Goal: Transaction & Acquisition: Purchase product/service

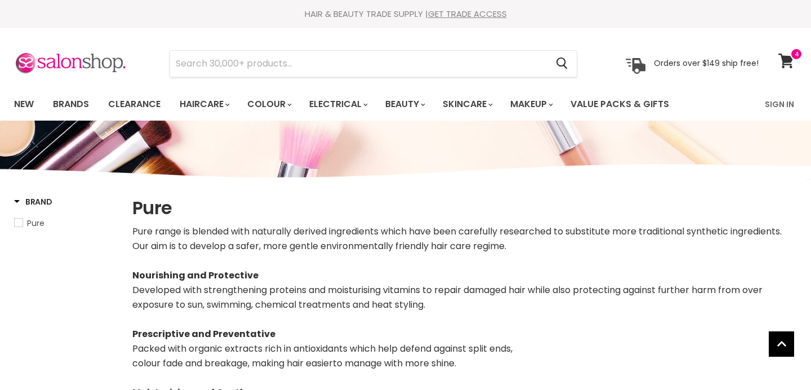
select select "manual"
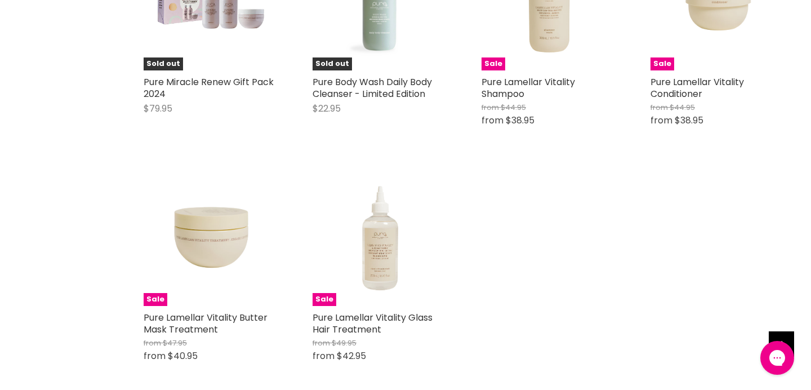
scroll to position [3066, 0]
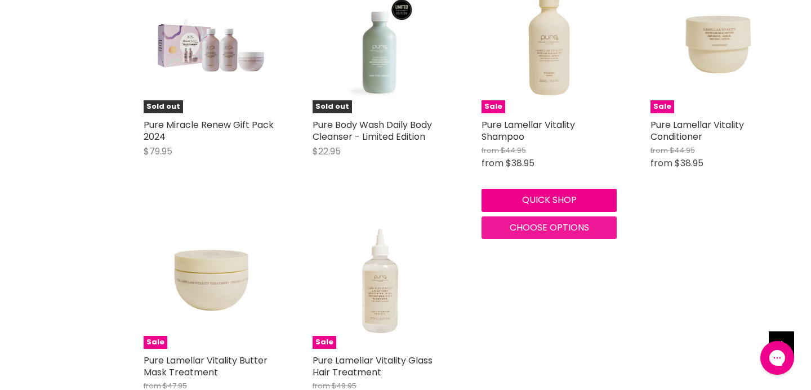
click at [550, 234] on span "Choose options" at bounding box center [549, 227] width 79 height 13
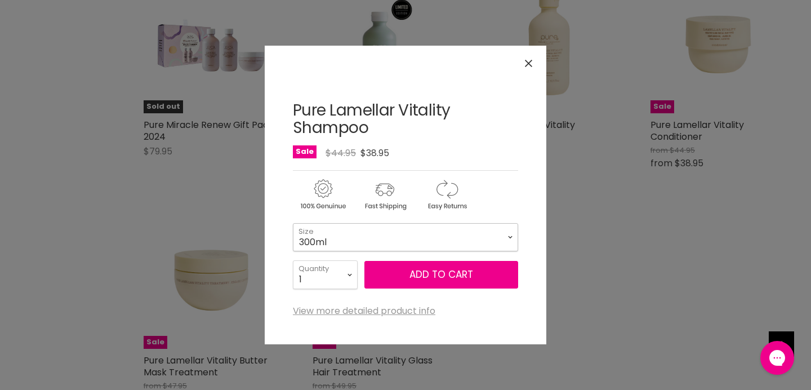
click at [510, 237] on select "300ml 1 Litre" at bounding box center [405, 237] width 225 height 28
select select "1 Litre"
click at [442, 278] on button "Add to cart" at bounding box center [441, 275] width 154 height 28
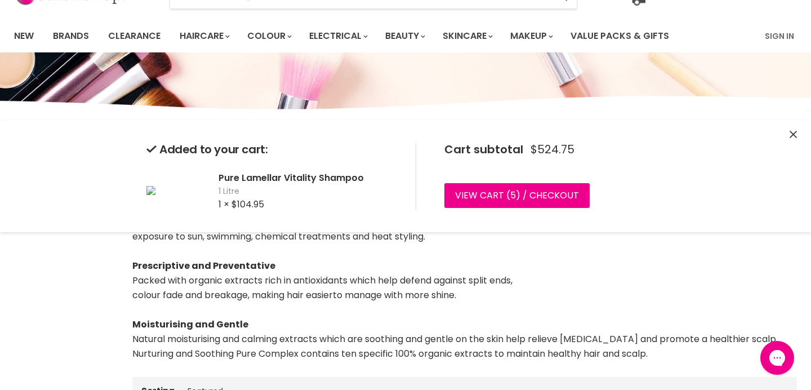
scroll to position [0, 0]
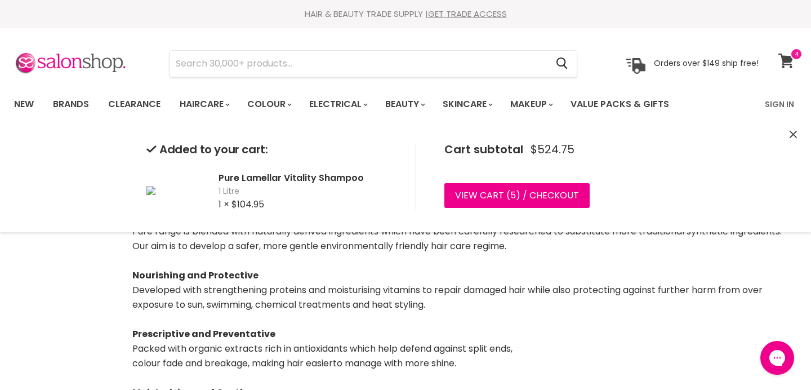
click at [784, 56] on icon at bounding box center [785, 61] width 15 height 15
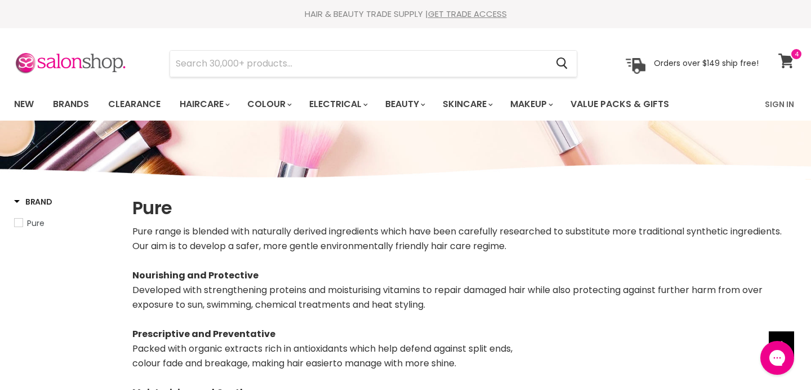
scroll to position [3026, 0]
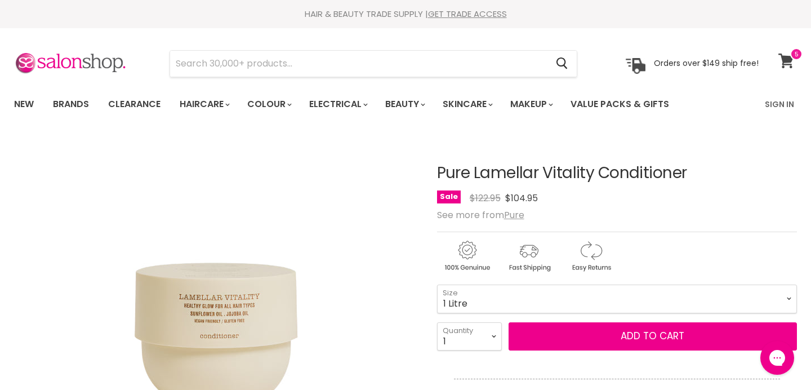
click at [787, 57] on icon at bounding box center [785, 61] width 15 height 15
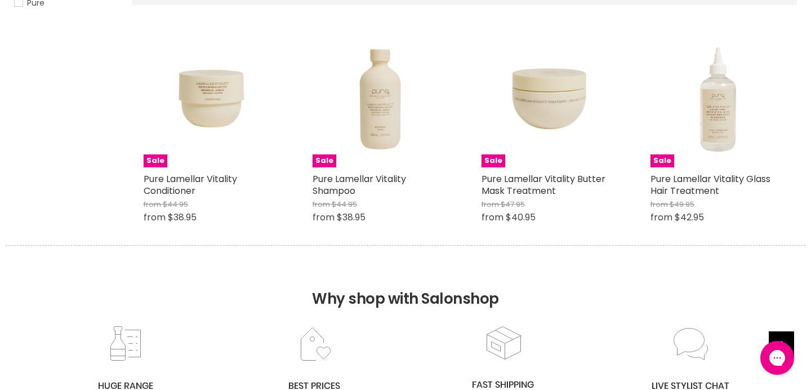
scroll to position [155, 0]
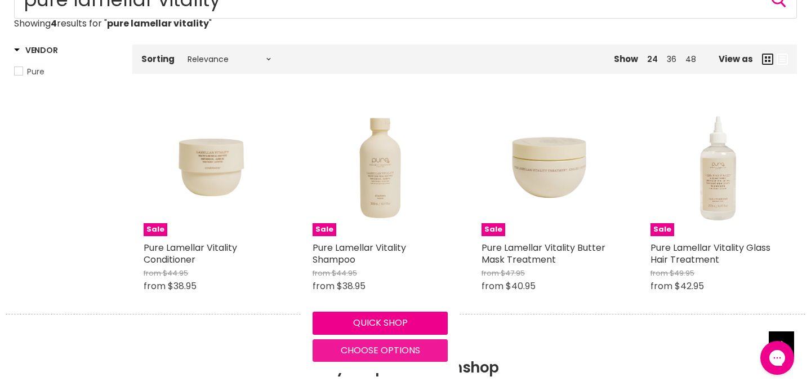
click at [366, 349] on span "Choose options" at bounding box center [380, 350] width 79 height 13
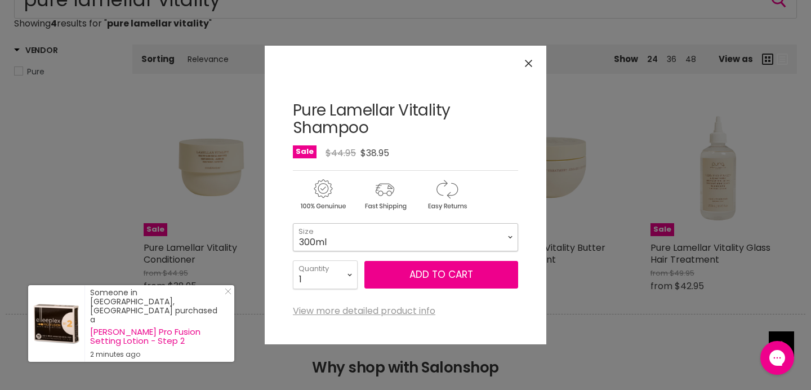
click at [509, 235] on select "300ml 1 Litre" at bounding box center [405, 237] width 225 height 28
select select "1 Litre"
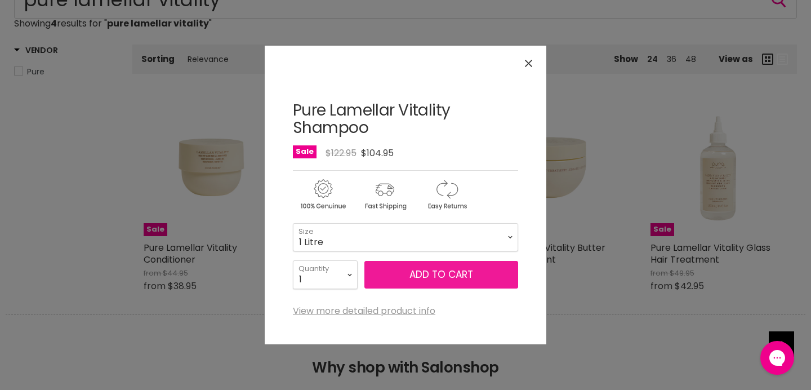
click at [441, 272] on button "Add to cart" at bounding box center [441, 275] width 154 height 28
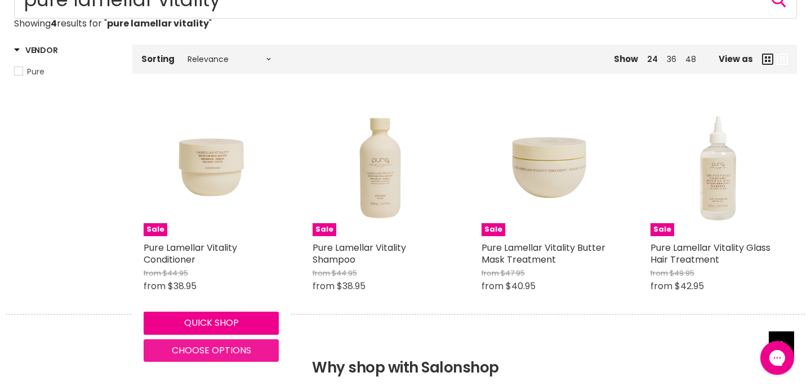
click at [171, 347] on button "Choose options" at bounding box center [211, 350] width 135 height 23
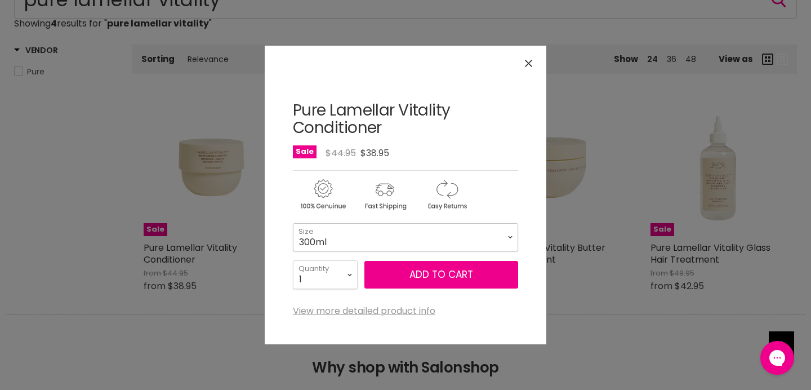
click at [510, 238] on select "300ml 1 Litre" at bounding box center [405, 237] width 225 height 28
select select "1 Litre"
click at [432, 271] on button "Add to cart" at bounding box center [441, 275] width 154 height 28
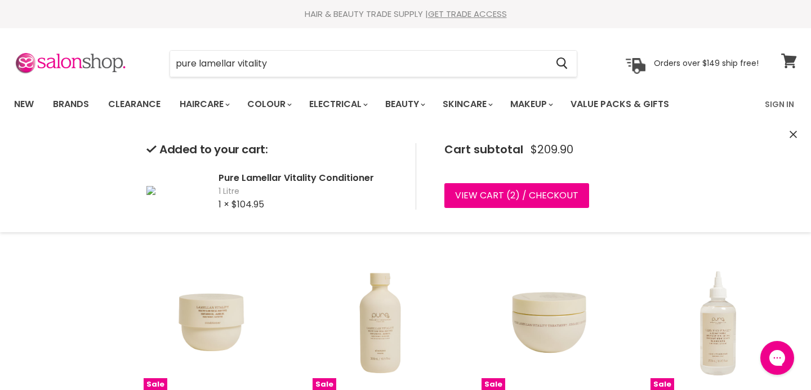
click at [793, 59] on span at bounding box center [796, 54] width 12 height 12
